Goal: Find specific page/section: Find specific page/section

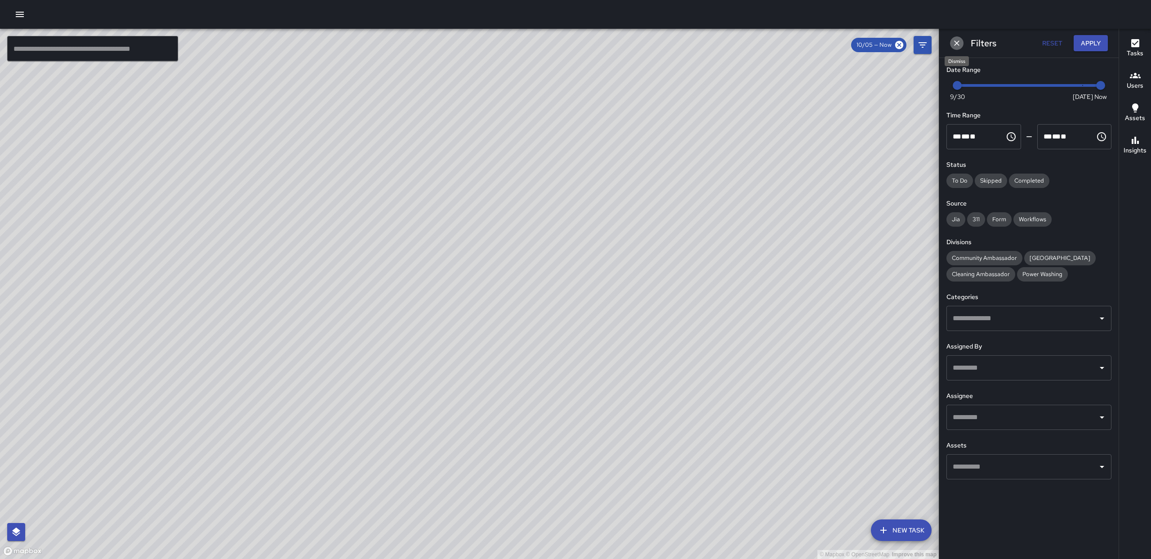
click at [957, 45] on icon "Dismiss" at bounding box center [956, 43] width 9 height 9
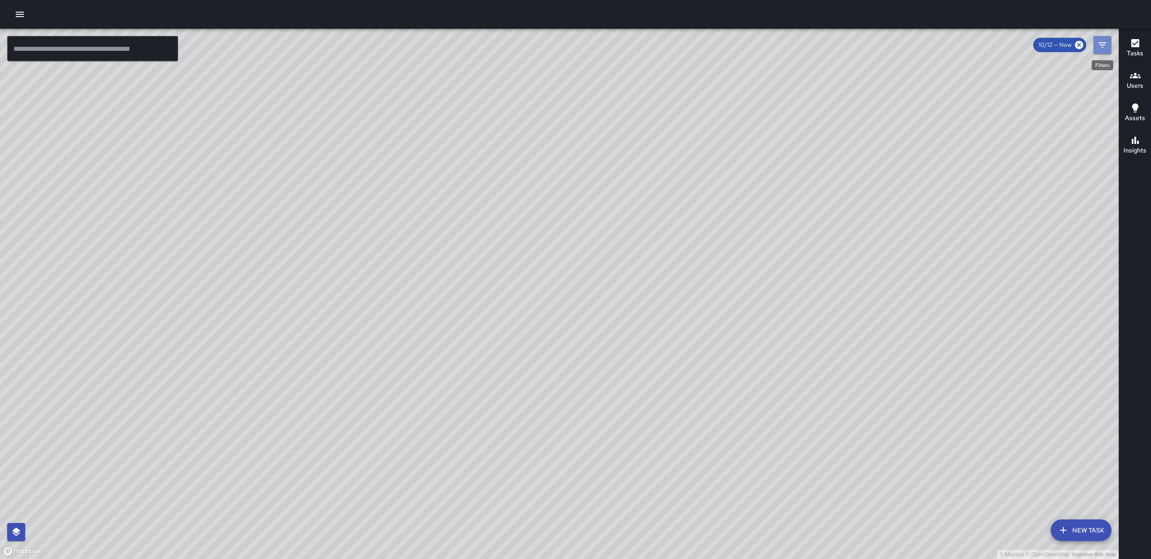
drag, startPoint x: 1095, startPoint y: 46, endPoint x: 1096, endPoint y: 53, distance: 6.4
click at [1095, 47] on button "Filters" at bounding box center [1102, 45] width 18 height 18
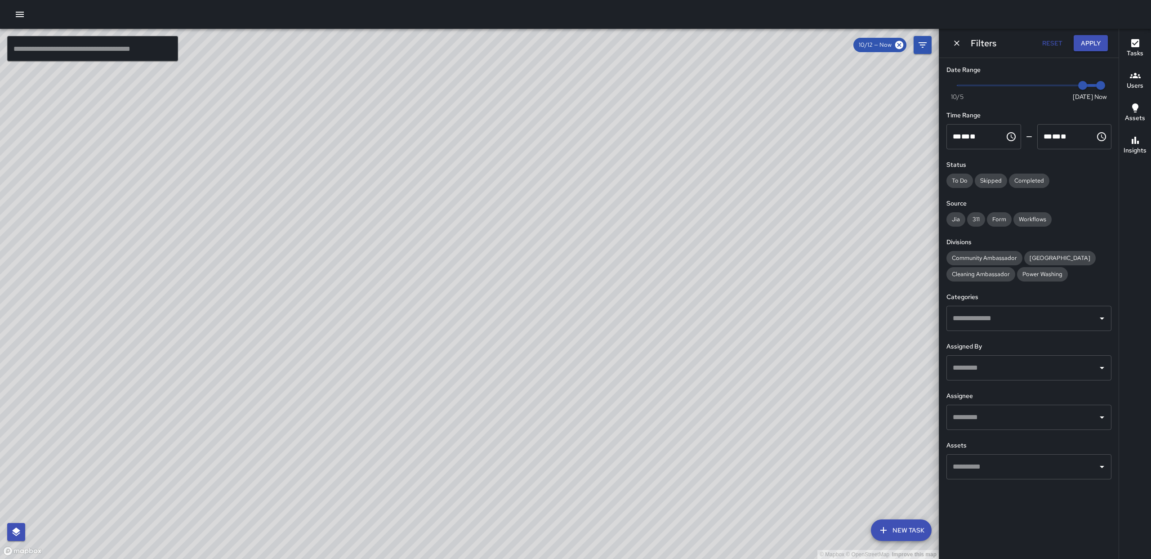
click at [1039, 414] on input "text" at bounding box center [1021, 417] width 143 height 17
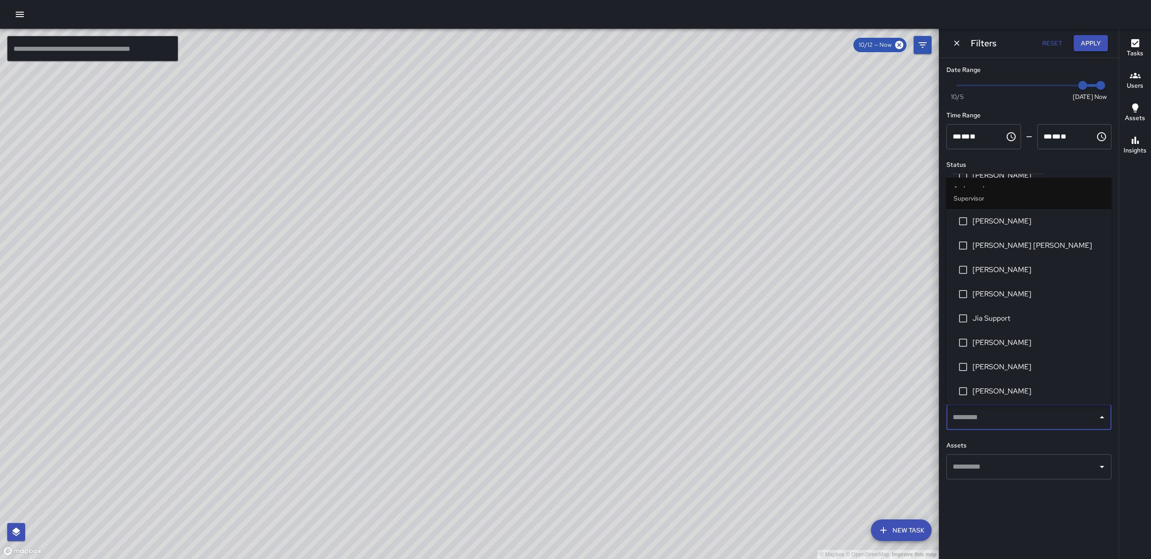
scroll to position [209, 0]
click at [1005, 387] on span "[PERSON_NAME]" at bounding box center [1038, 387] width 132 height 11
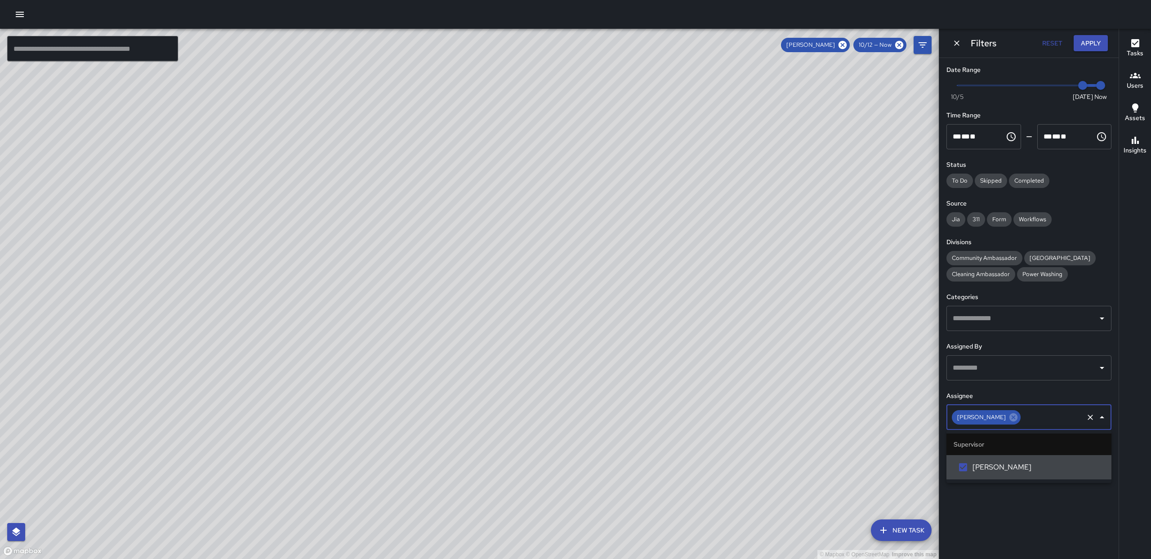
scroll to position [0, 0]
click at [956, 43] on icon "Dismiss" at bounding box center [956, 42] width 5 height 5
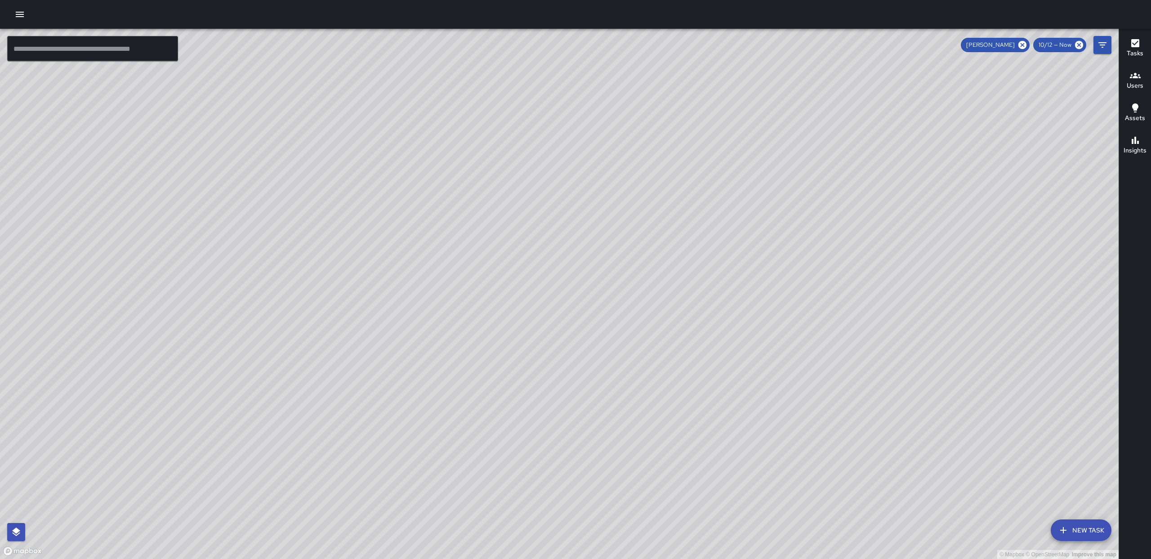
drag, startPoint x: 1023, startPoint y: 40, endPoint x: 1024, endPoint y: 46, distance: 5.9
click at [1023, 41] on icon at bounding box center [1022, 45] width 10 height 10
click at [1098, 46] on icon "Filters" at bounding box center [1102, 45] width 11 height 11
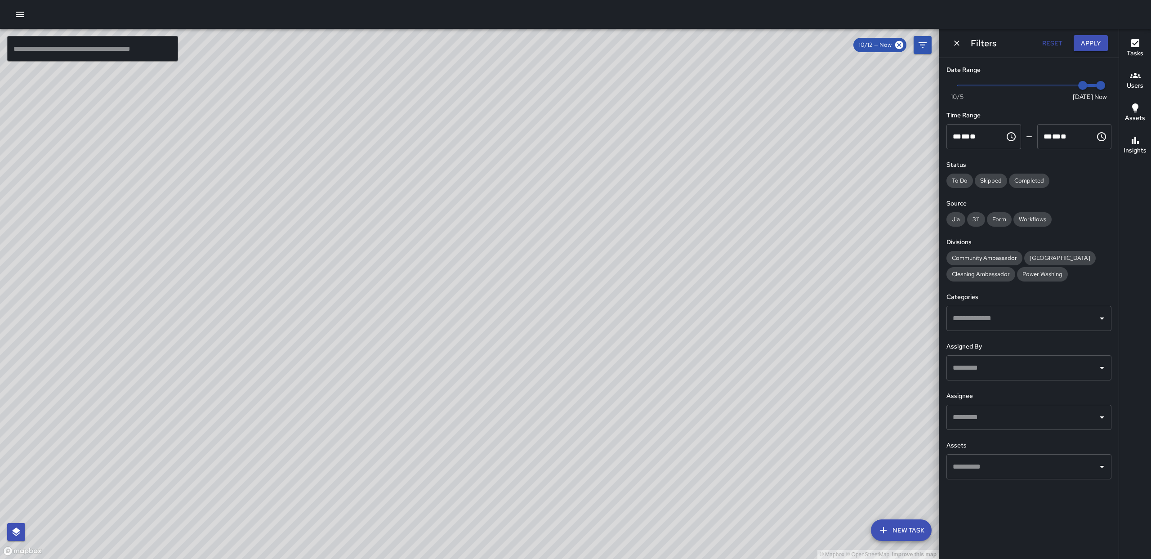
click at [991, 414] on input "text" at bounding box center [1021, 417] width 143 height 17
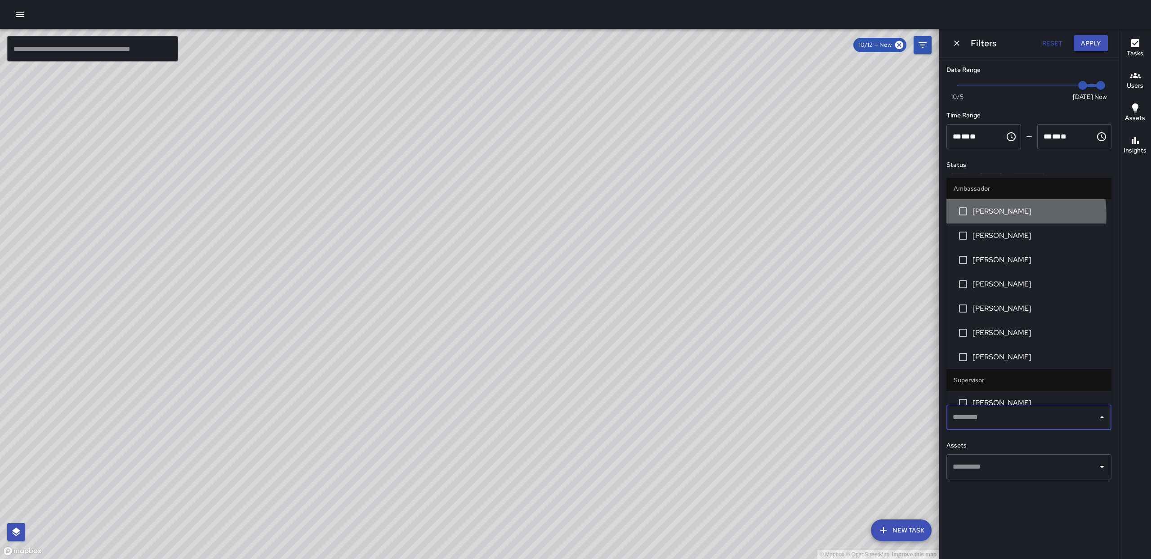
drag, startPoint x: 982, startPoint y: 216, endPoint x: 986, endPoint y: 240, distance: 24.1
click at [982, 219] on li "[PERSON_NAME]" at bounding box center [1028, 211] width 165 height 24
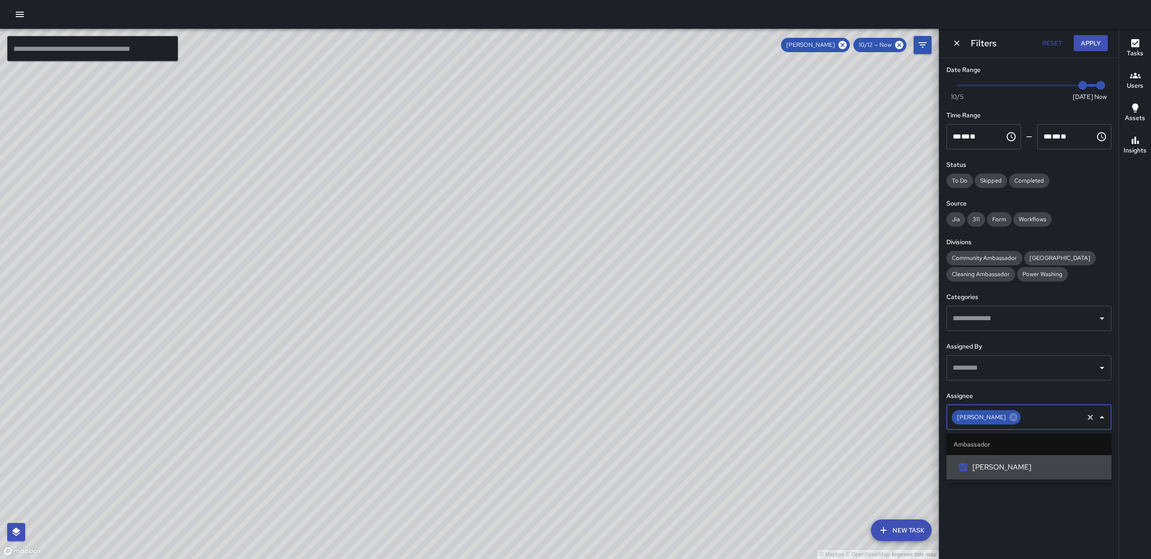
click at [986, 240] on h6 "Divisions" at bounding box center [1028, 242] width 165 height 10
click at [1084, 411] on div at bounding box center [1095, 417] width 23 height 13
click at [1100, 416] on icon "Open" at bounding box center [1102, 417] width 4 height 2
click at [1041, 415] on input "text" at bounding box center [1052, 417] width 60 height 17
drag, startPoint x: 1017, startPoint y: 419, endPoint x: 1017, endPoint y: 414, distance: 4.5
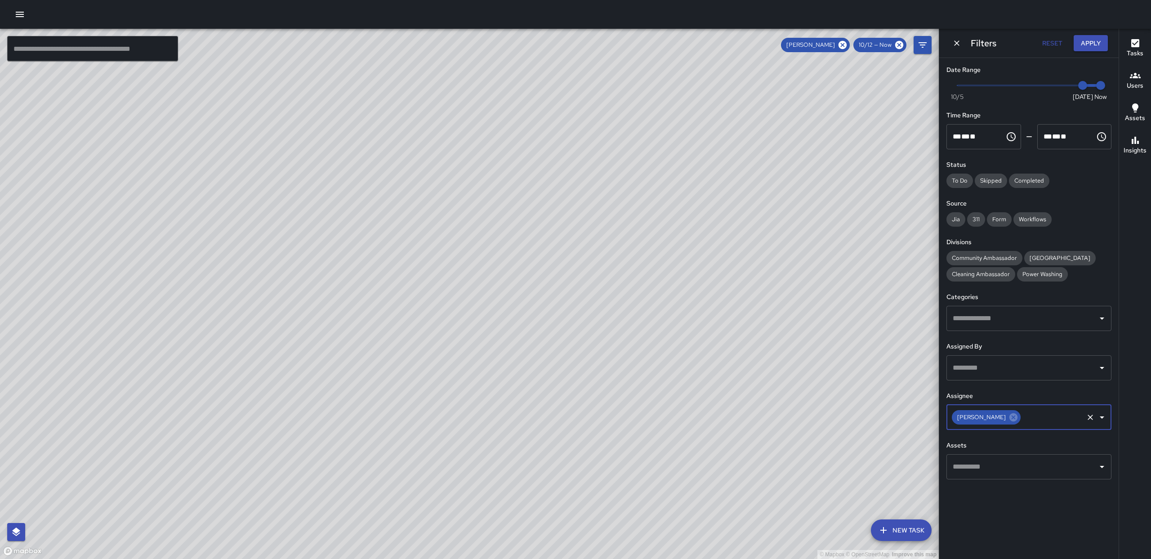
click at [1017, 419] on icon at bounding box center [1013, 417] width 8 height 8
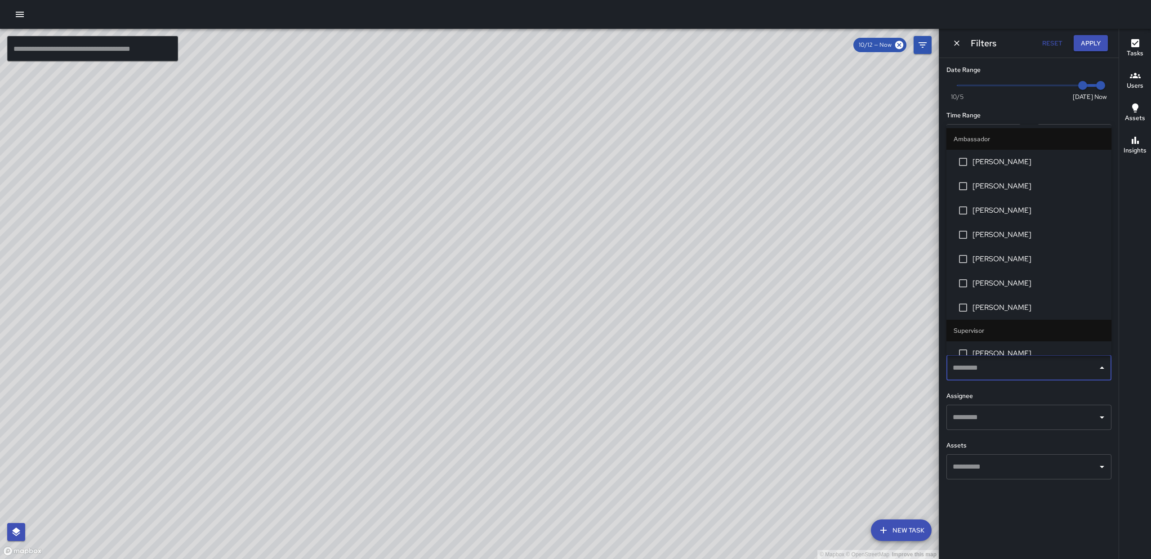
click at [997, 366] on input "text" at bounding box center [1021, 367] width 143 height 17
click at [984, 165] on span "[PERSON_NAME]" at bounding box center [1038, 161] width 132 height 11
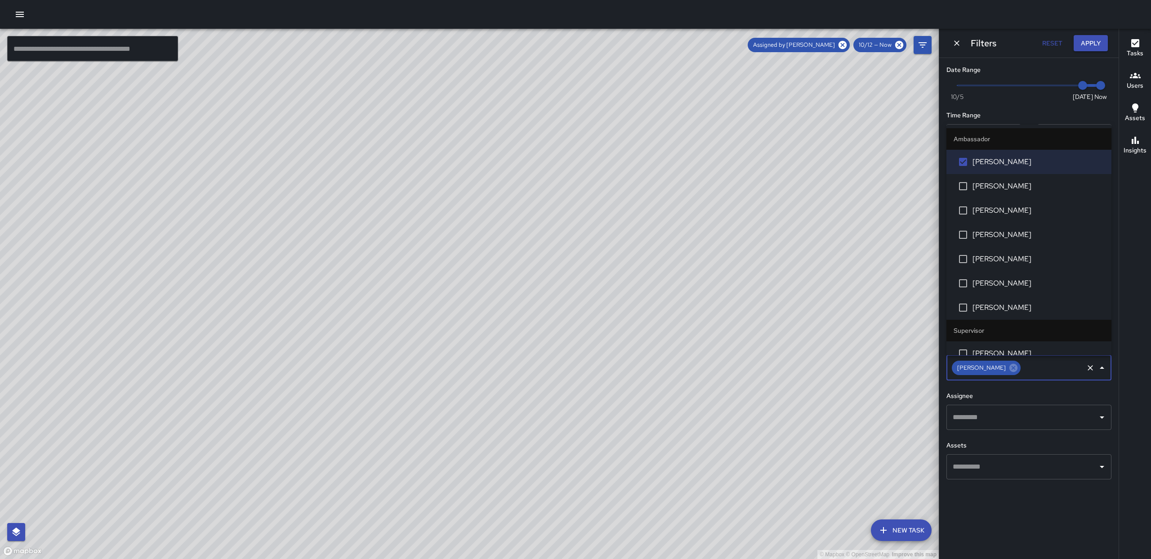
click at [979, 189] on span "[PERSON_NAME]" at bounding box center [1038, 186] width 132 height 11
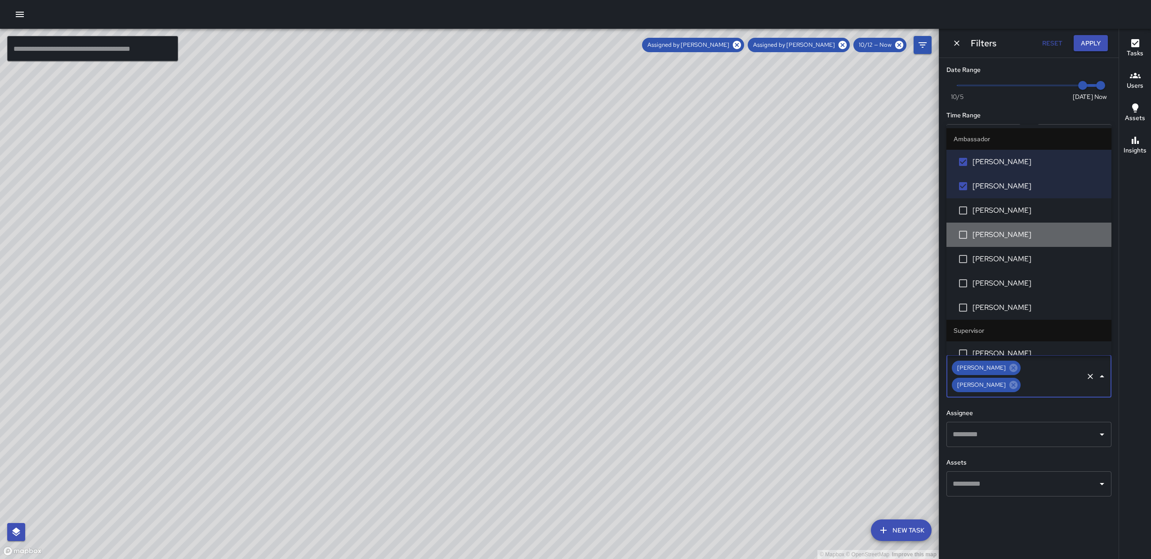
click at [1046, 240] on li "[PERSON_NAME]" at bounding box center [1028, 235] width 165 height 24
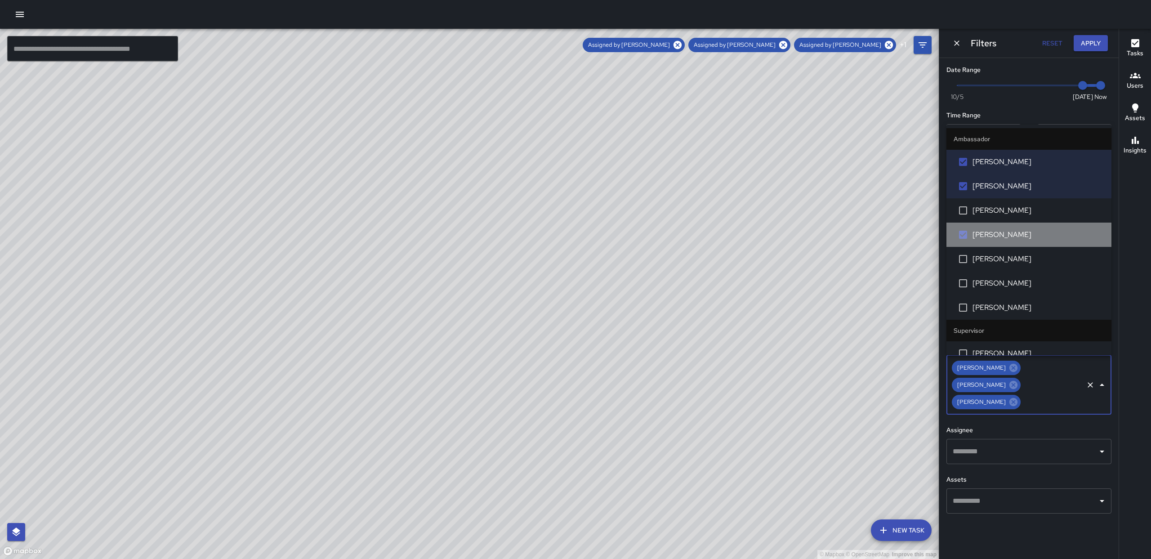
click at [1045, 240] on li "[PERSON_NAME]" at bounding box center [1028, 235] width 165 height 24
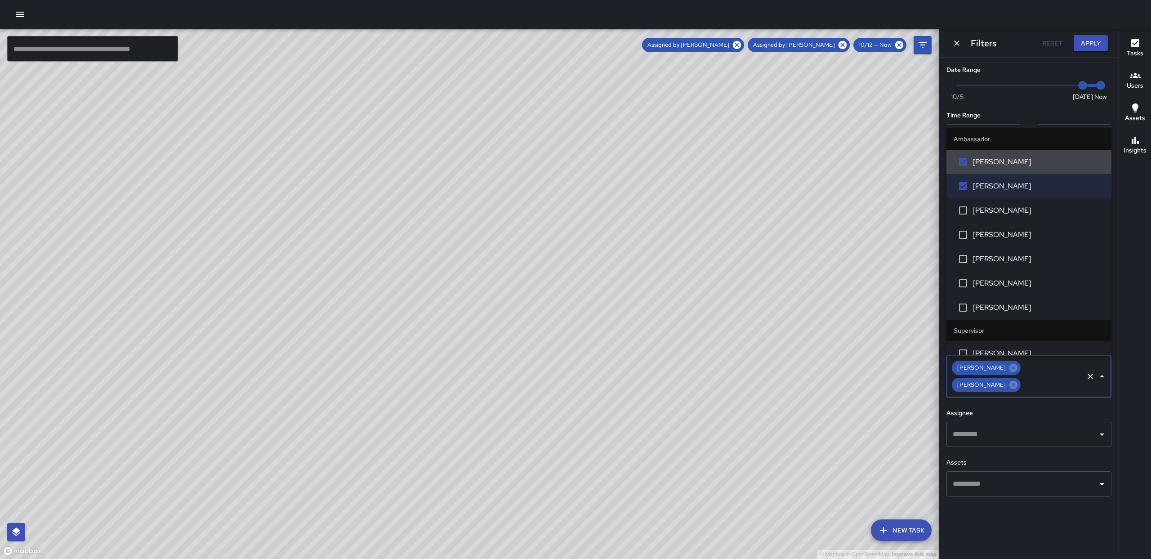
drag, startPoint x: 1088, startPoint y: 45, endPoint x: 1020, endPoint y: 103, distance: 89.2
click at [1088, 47] on button "Apply" at bounding box center [1090, 43] width 34 height 17
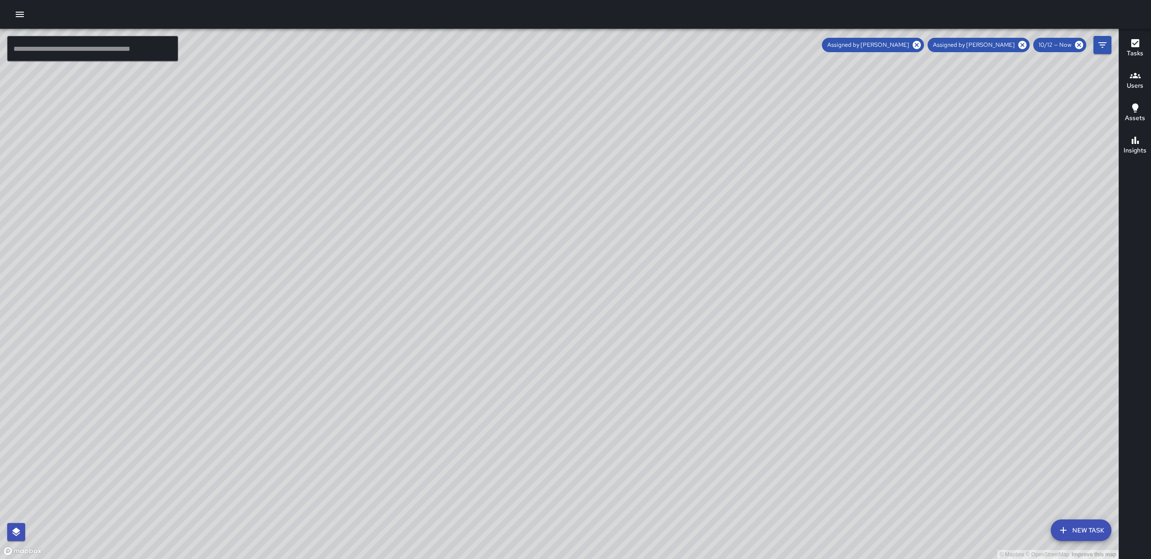
click at [1096, 45] on button "Filters" at bounding box center [1102, 45] width 18 height 18
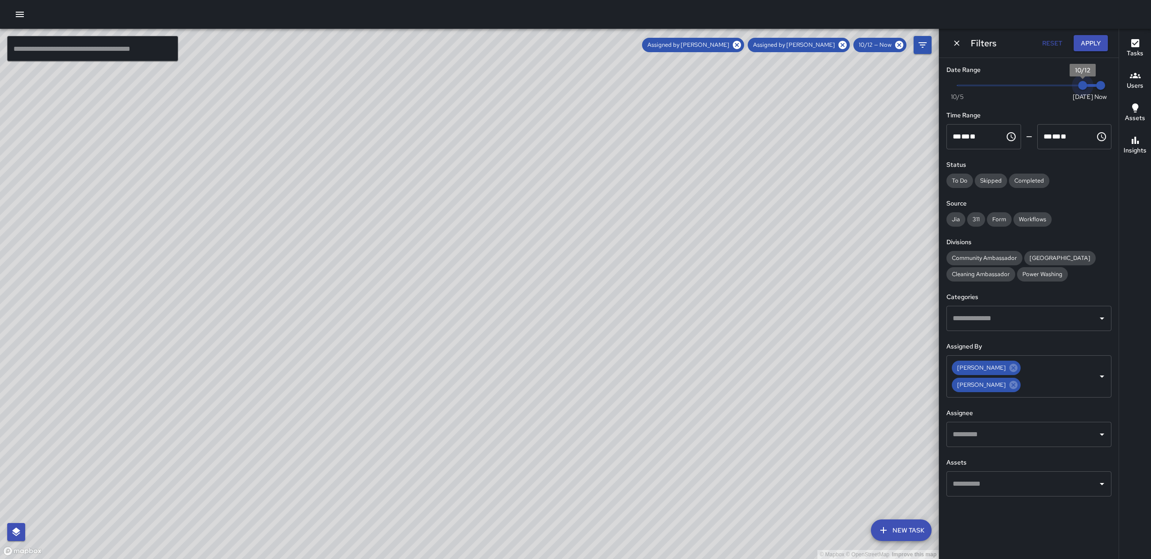
type input "*"
drag, startPoint x: 1083, startPoint y: 88, endPoint x: 909, endPoint y: 97, distance: 175.1
click at [926, 98] on div "© Mapbox © OpenStreetMap Improve this map ​ New Task Assigned by [PERSON_NAME] …" at bounding box center [575, 294] width 1151 height 530
click at [1018, 371] on icon at bounding box center [1013, 368] width 10 height 10
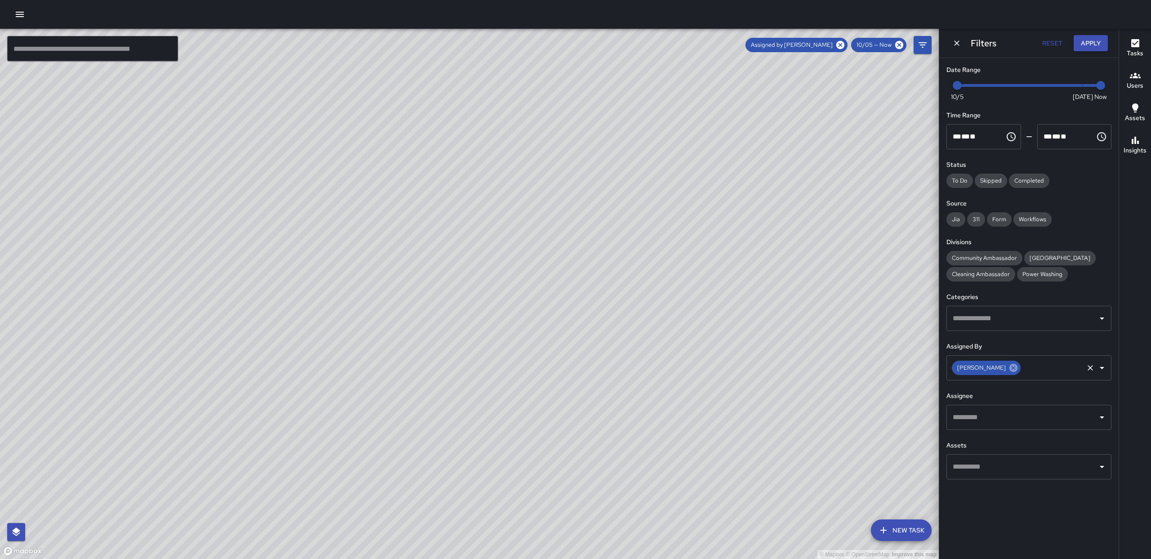
click at [1009, 370] on icon at bounding box center [1013, 368] width 8 height 8
drag, startPoint x: 632, startPoint y: 182, endPoint x: 697, endPoint y: 387, distance: 214.7
click at [697, 387] on div "© Mapbox © OpenStreetMap Improve this map" at bounding box center [469, 294] width 939 height 530
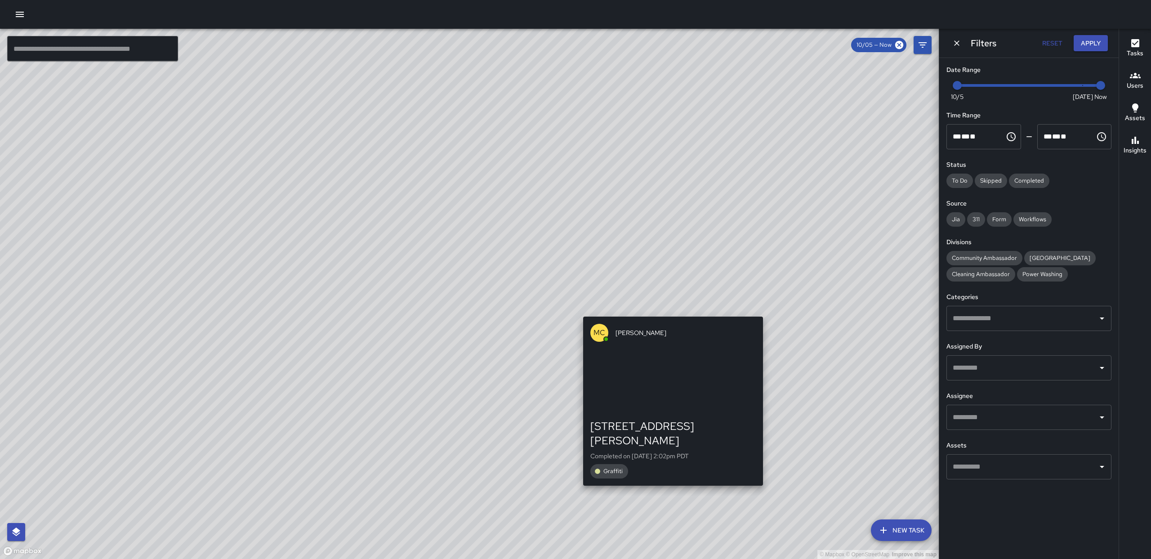
drag, startPoint x: 678, startPoint y: 290, endPoint x: 661, endPoint y: 339, distance: 51.2
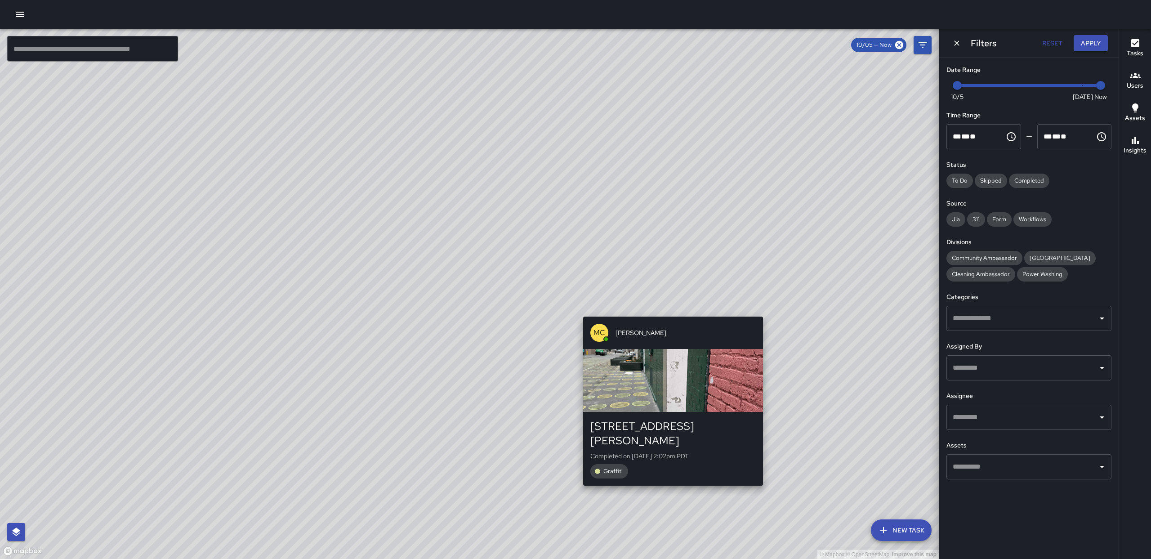
click at [666, 343] on div "© Mapbox © OpenStreetMap Improve this map [GEOGRAPHIC_DATA][PERSON_NAME][STREET…" at bounding box center [469, 294] width 939 height 530
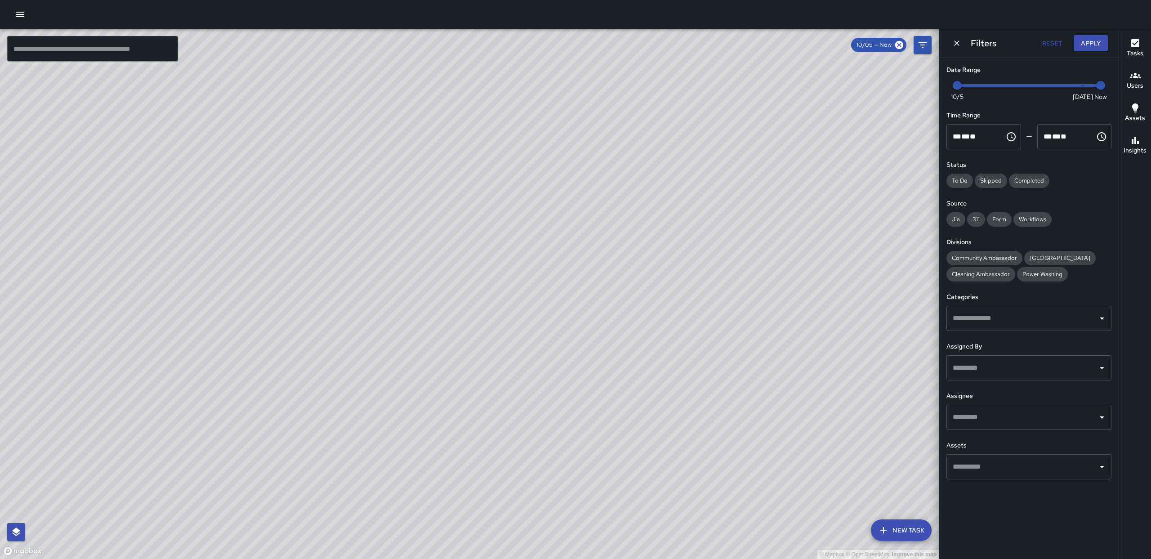
drag, startPoint x: 617, startPoint y: 246, endPoint x: 602, endPoint y: 299, distance: 55.6
click at [600, 322] on div "© Mapbox © OpenStreetMap Improve this map" at bounding box center [469, 294] width 939 height 530
drag, startPoint x: 594, startPoint y: 204, endPoint x: 558, endPoint y: 134, distance: 78.8
click at [557, 129] on div "© Mapbox © OpenStreetMap Improve this map" at bounding box center [469, 294] width 939 height 530
